Goal: Task Accomplishment & Management: Complete application form

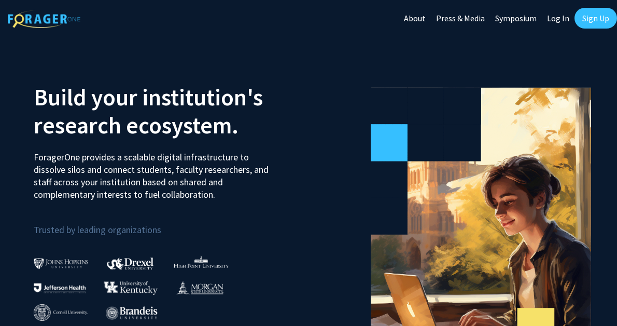
click at [583, 22] on link "Sign Up" at bounding box center [596, 18] width 43 height 21
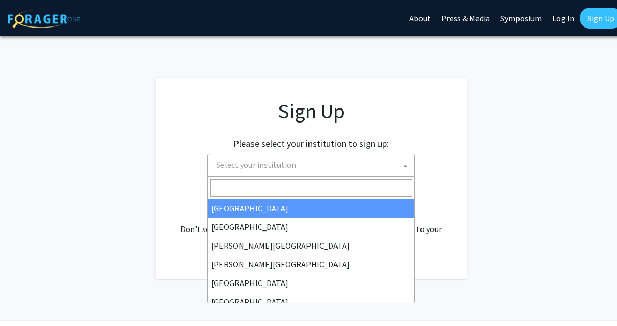
click at [320, 163] on span "Select your institution" at bounding box center [313, 164] width 202 height 21
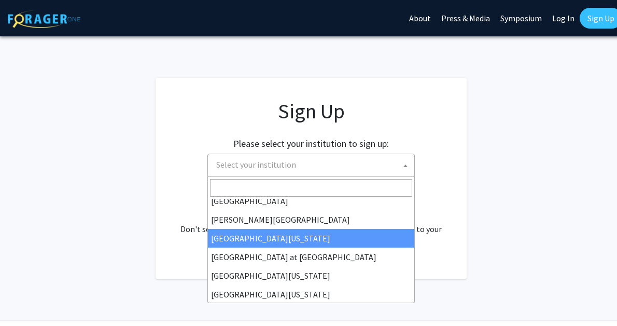
scroll to position [363, 0]
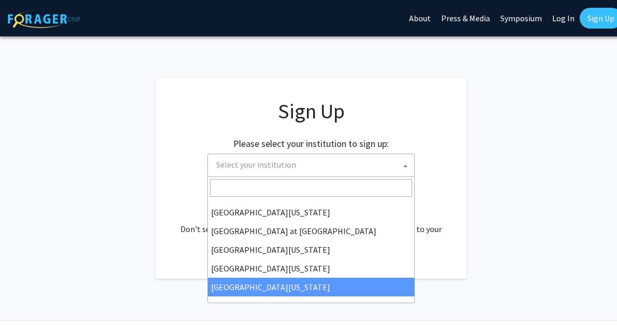
select select "33"
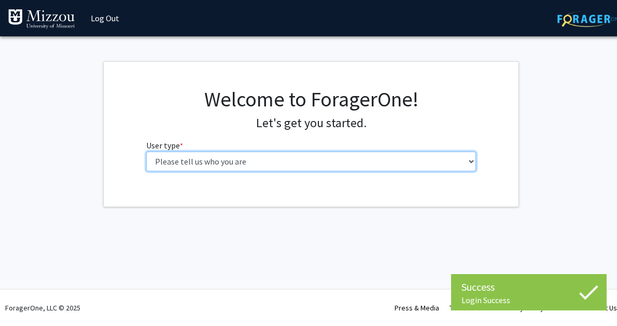
click at [291, 155] on select "Please tell us who you are Undergraduate Student Master's Student Doctoral Cand…" at bounding box center [311, 162] width 331 height 20
select select "1: undergrad"
click at [146, 152] on select "Please tell us who you are Undergraduate Student Master's Student Doctoral Cand…" at bounding box center [311, 162] width 331 height 20
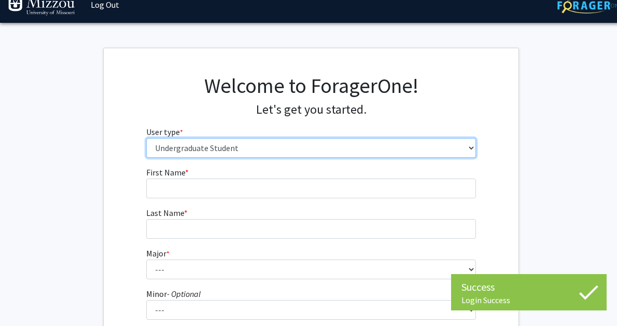
scroll to position [16, 0]
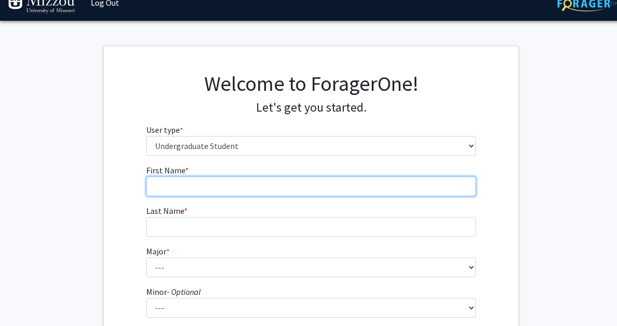
click at [404, 188] on input "First Name * required" at bounding box center [311, 186] width 331 height 20
type input "[PERSON_NAME]"
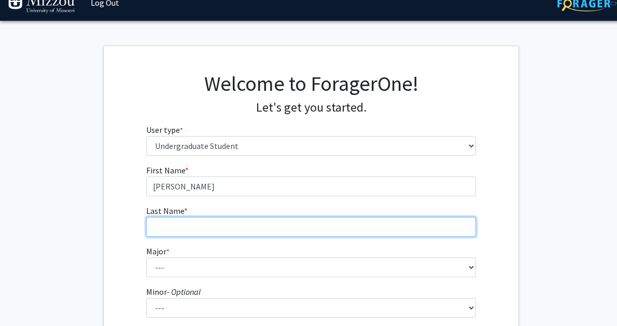
type input "[PERSON_NAME]"
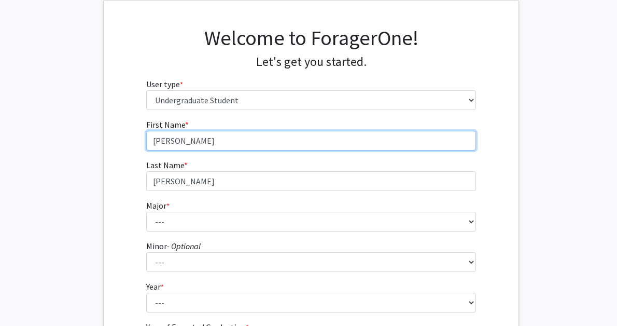
scroll to position [71, 0]
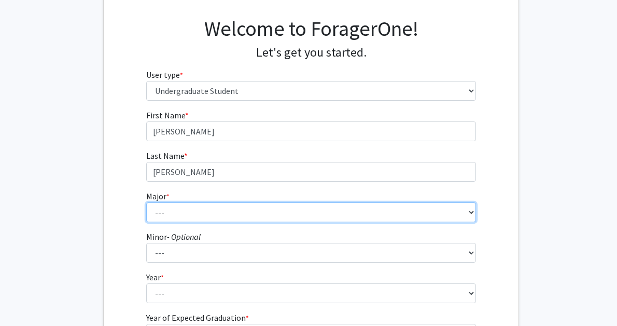
click at [255, 217] on select "--- Agribusiness Management Agricultural Education Agricultural Education: Comm…" at bounding box center [311, 212] width 331 height 20
click at [146, 202] on select "--- Agribusiness Management Agricultural Education Agricultural Education: Comm…" at bounding box center [311, 212] width 331 height 20
click at [220, 210] on select "--- Agribusiness Management Agricultural Education Agricultural Education: Comm…" at bounding box center [311, 212] width 331 height 20
select select "135: 2628"
click at [146, 202] on select "--- Agribusiness Management Agricultural Education Agricultural Education: Comm…" at bounding box center [311, 212] width 331 height 20
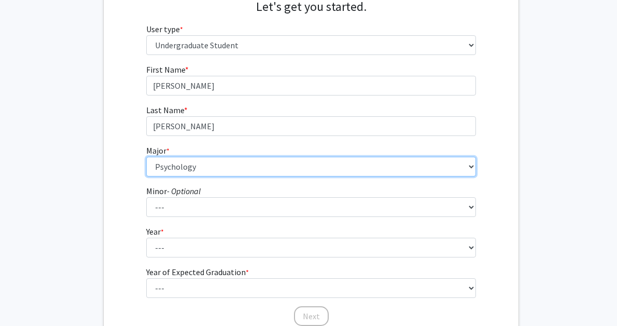
scroll to position [122, 0]
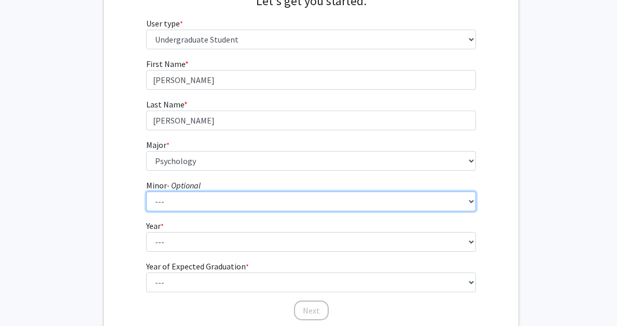
click at [171, 197] on select "--- Accountancy Aerospace Engineering Aerospace Studies Agribusiness Management…" at bounding box center [311, 201] width 331 height 20
click at [146, 191] on select "--- Accountancy Aerospace Engineering Aerospace Studies Agribusiness Management…" at bounding box center [311, 201] width 331 height 20
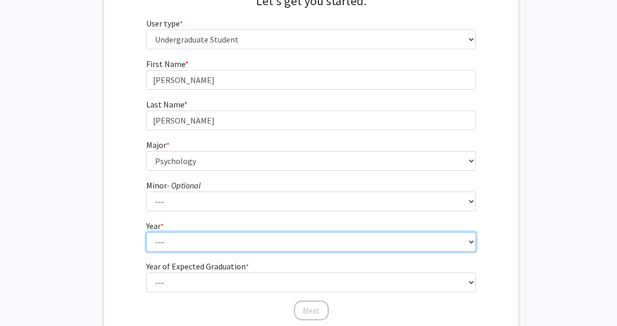
click at [181, 237] on select "--- First-year Sophomore Junior Senior Postbaccalaureate Certificate" at bounding box center [311, 242] width 331 height 20
select select "1: first-year"
click at [146, 232] on select "--- First-year Sophomore Junior Senior Postbaccalaureate Certificate" at bounding box center [311, 242] width 331 height 20
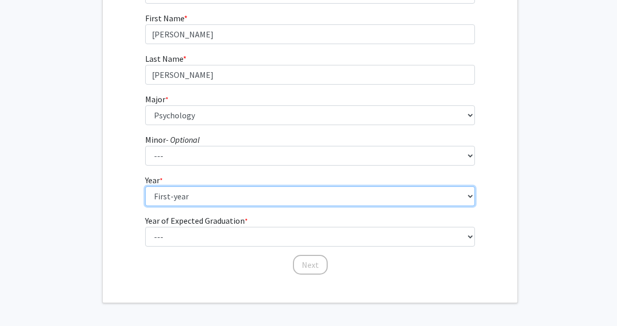
scroll to position [168, 4]
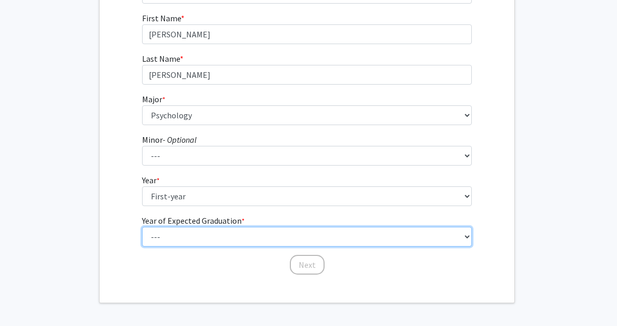
click at [191, 240] on select "--- 2025 2026 2027 2028 2029 2030 2031 2032 2033 2034" at bounding box center [307, 237] width 331 height 20
select select "5: 2029"
click at [142, 227] on select "--- 2025 2026 2027 2028 2029 2030 2031 2032 2033 2034" at bounding box center [307, 237] width 331 height 20
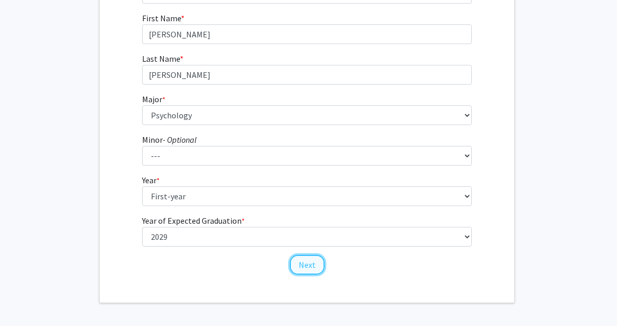
click at [311, 265] on button "Next" at bounding box center [307, 265] width 35 height 20
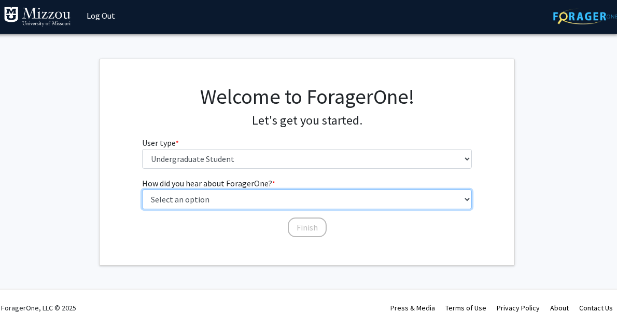
click at [279, 203] on select "Select an option Peer/student recommendation Faculty/staff recommendation Unive…" at bounding box center [307, 199] width 331 height 20
select select "2: faculty_recommendation"
click at [142, 189] on select "Select an option Peer/student recommendation Faculty/staff recommendation Unive…" at bounding box center [307, 199] width 331 height 20
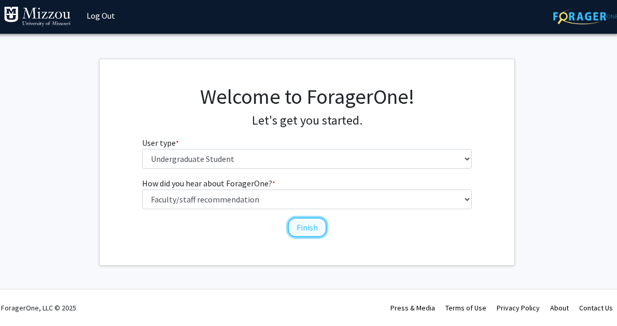
click at [311, 232] on button "Finish" at bounding box center [307, 227] width 39 height 20
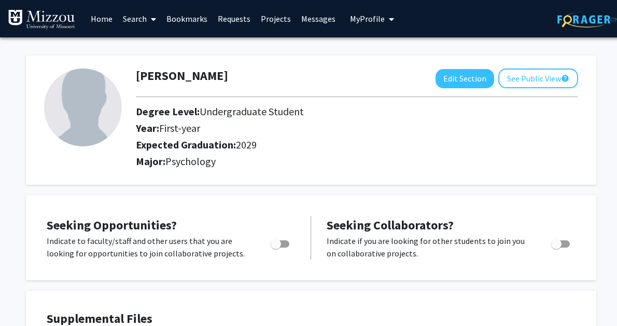
click at [128, 23] on link "Search" at bounding box center [140, 19] width 44 height 36
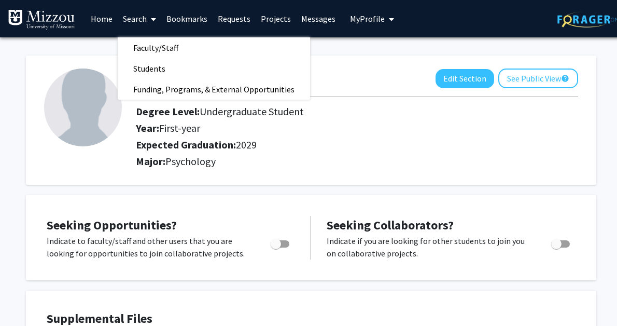
click at [351, 82] on div "[PERSON_NAME] Edit Section See Public View help" at bounding box center [357, 78] width 458 height 20
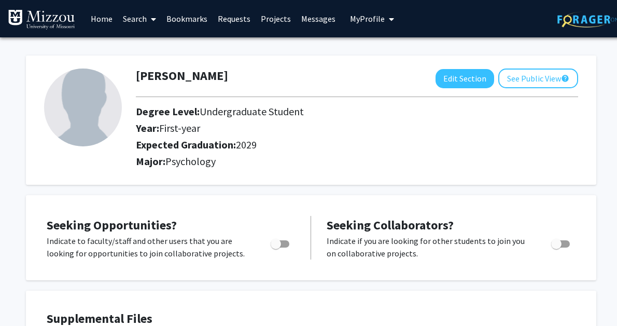
click at [275, 25] on link "Projects" at bounding box center [276, 19] width 40 height 36
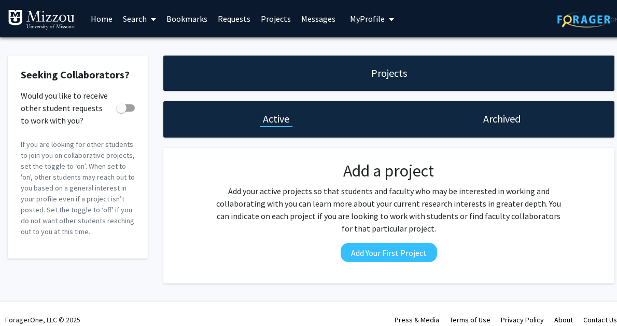
click at [107, 16] on link "Home" at bounding box center [102, 19] width 32 height 36
